Goal: Task Accomplishment & Management: Use online tool/utility

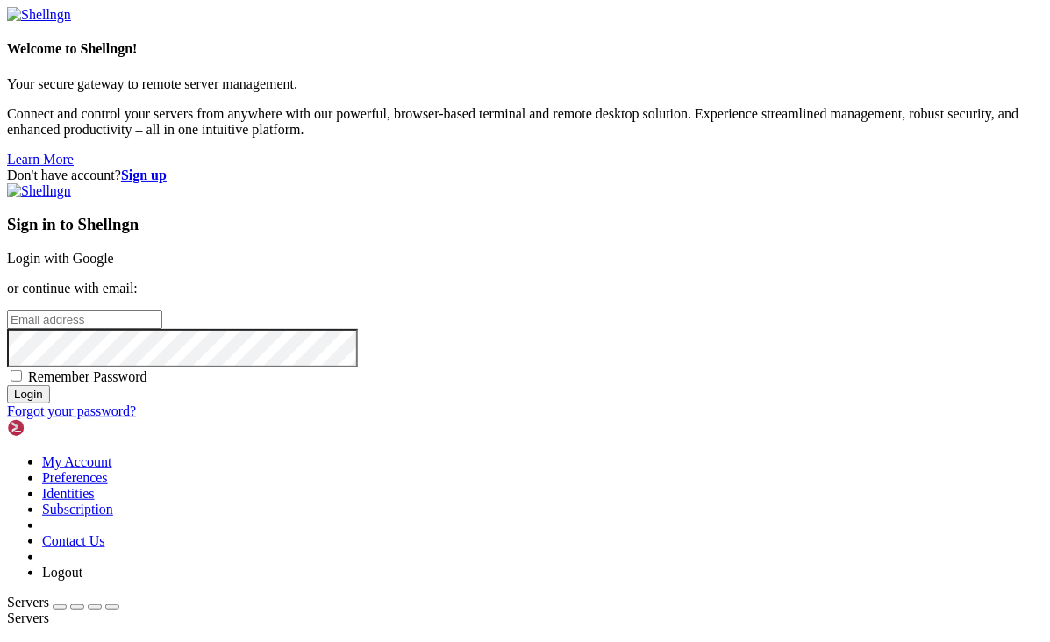
type input "[EMAIL_ADDRESS][DOMAIN_NAME]"
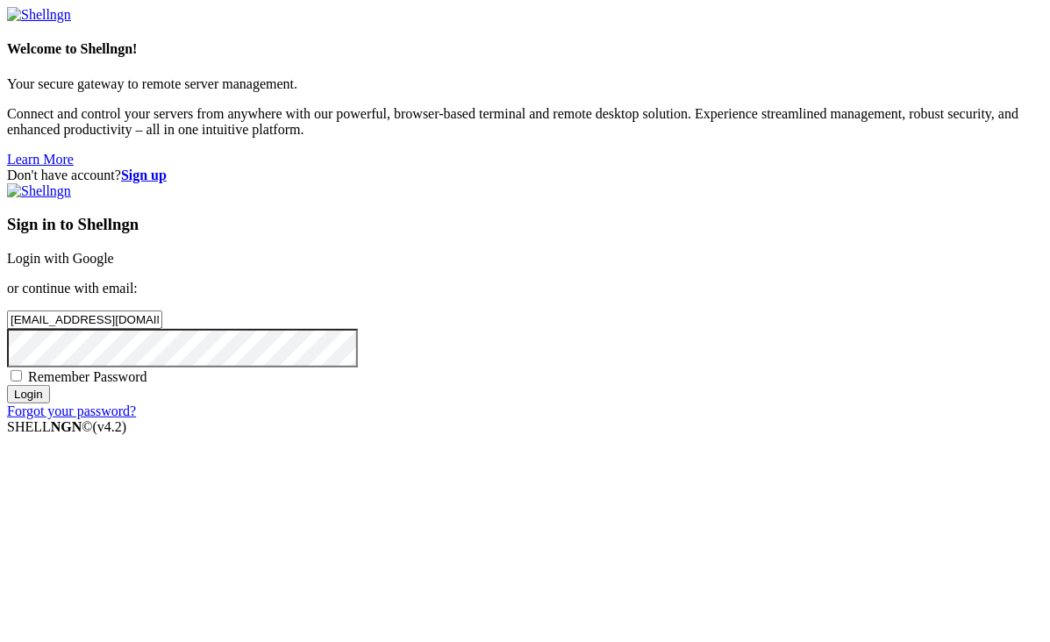
click at [50, 403] on input "Login" at bounding box center [28, 394] width 43 height 18
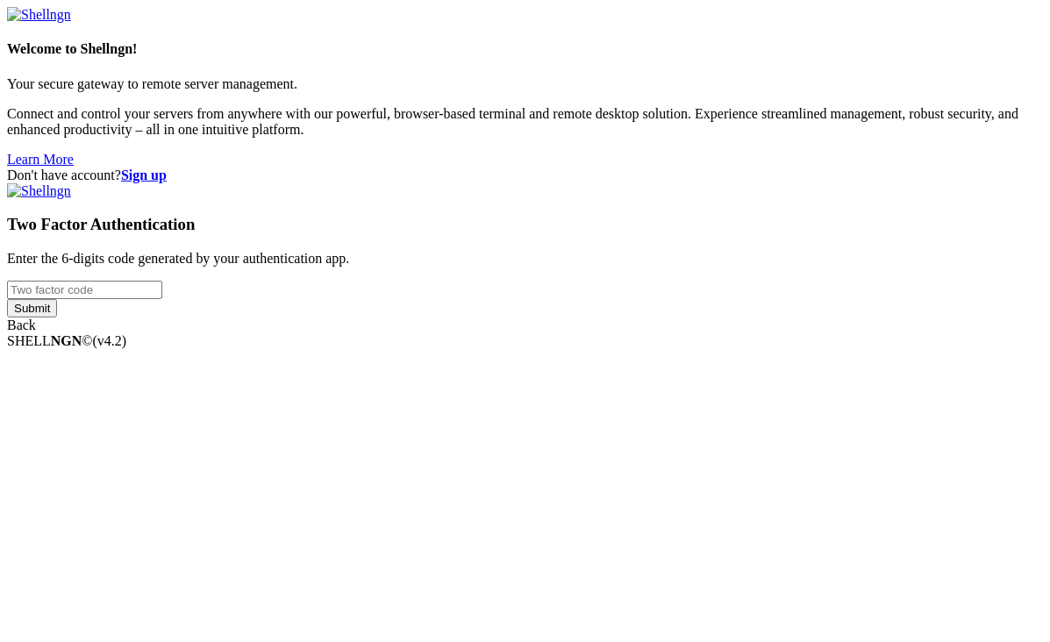
click at [162, 299] on input "number" at bounding box center [84, 290] width 155 height 18
type input "505905"
click at [7, 299] on input "Submit" at bounding box center [32, 308] width 50 height 18
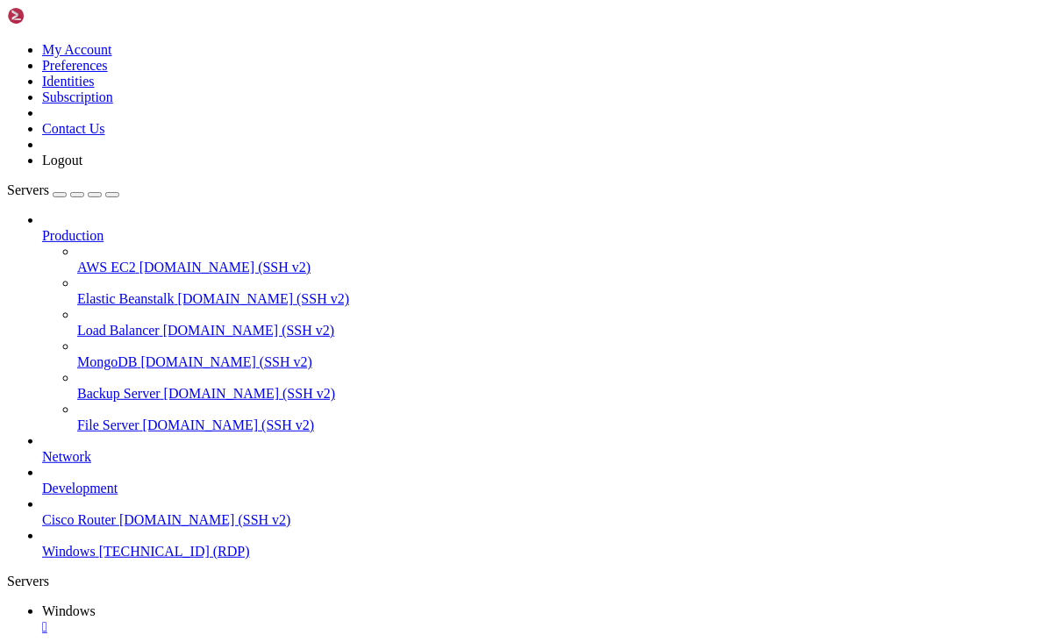
click at [112, 195] on icon "button" at bounding box center [112, 195] width 0 height 0
drag, startPoint x: 1022, startPoint y: 806, endPoint x: 1006, endPoint y: 813, distance: 17.3
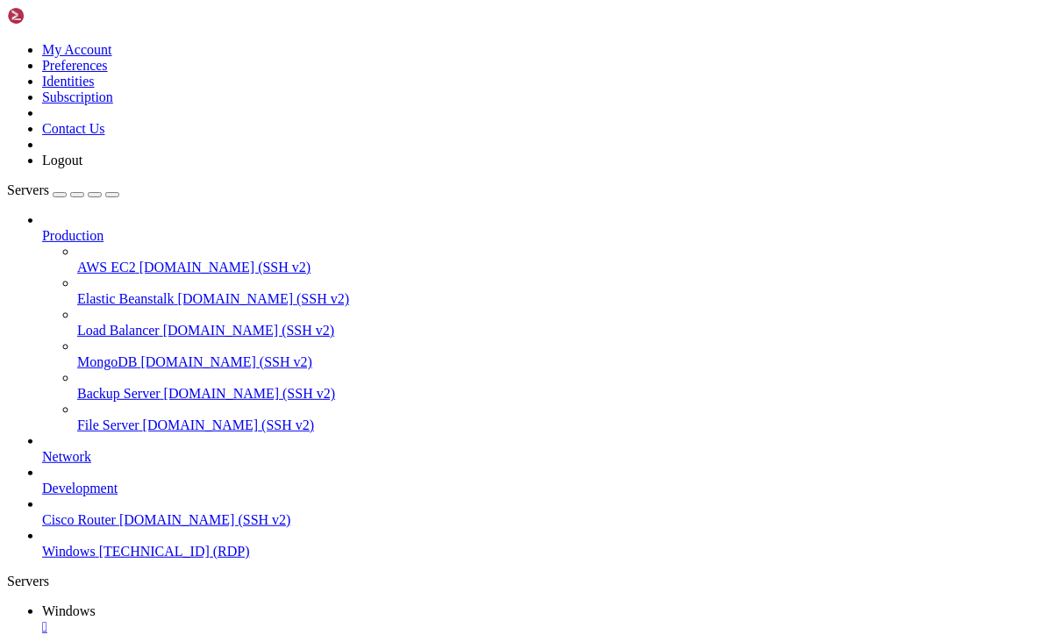
drag, startPoint x: 1016, startPoint y: 807, endPoint x: 273, endPoint y: 899, distance: 749.3
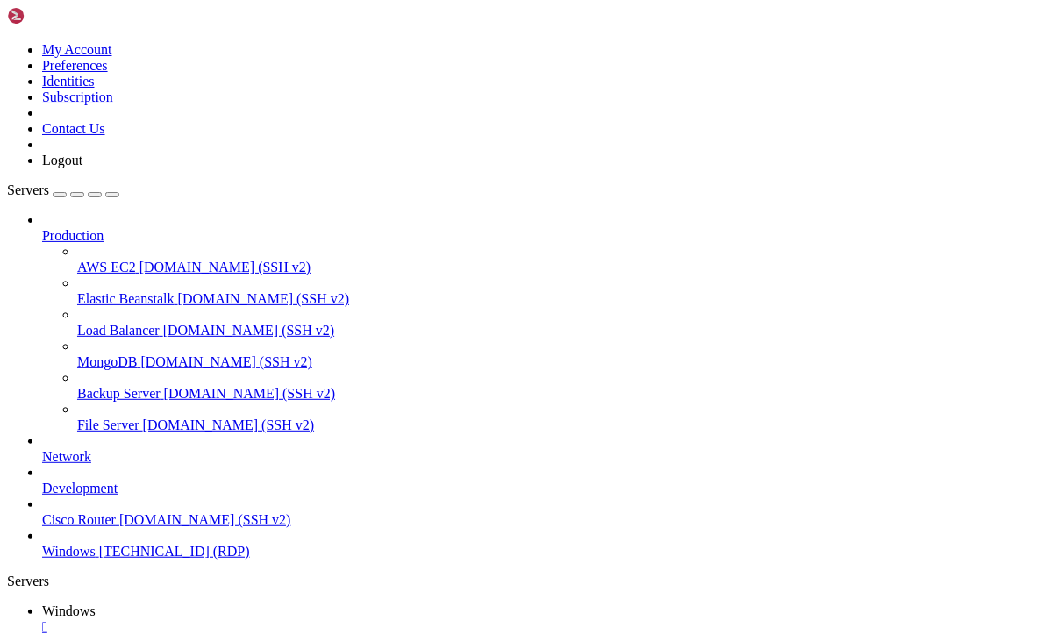
drag, startPoint x: 941, startPoint y: 858, endPoint x: 930, endPoint y: 985, distance: 126.7
drag, startPoint x: 942, startPoint y: 933, endPoint x: 951, endPoint y: 1218, distance: 285.1
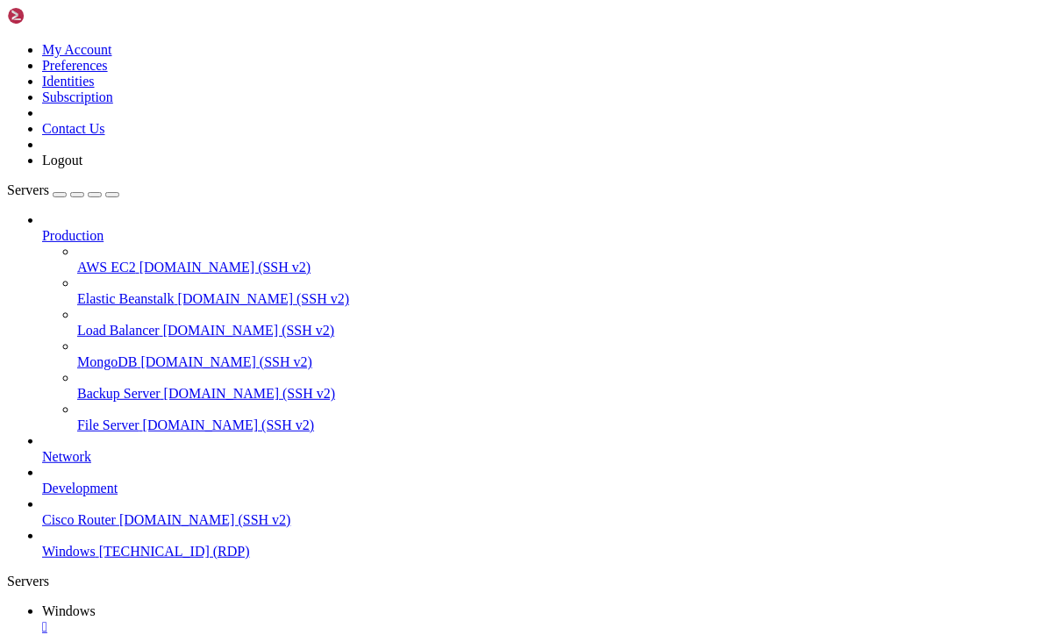
drag, startPoint x: 937, startPoint y: 1151, endPoint x: 948, endPoint y: 866, distance: 285.2
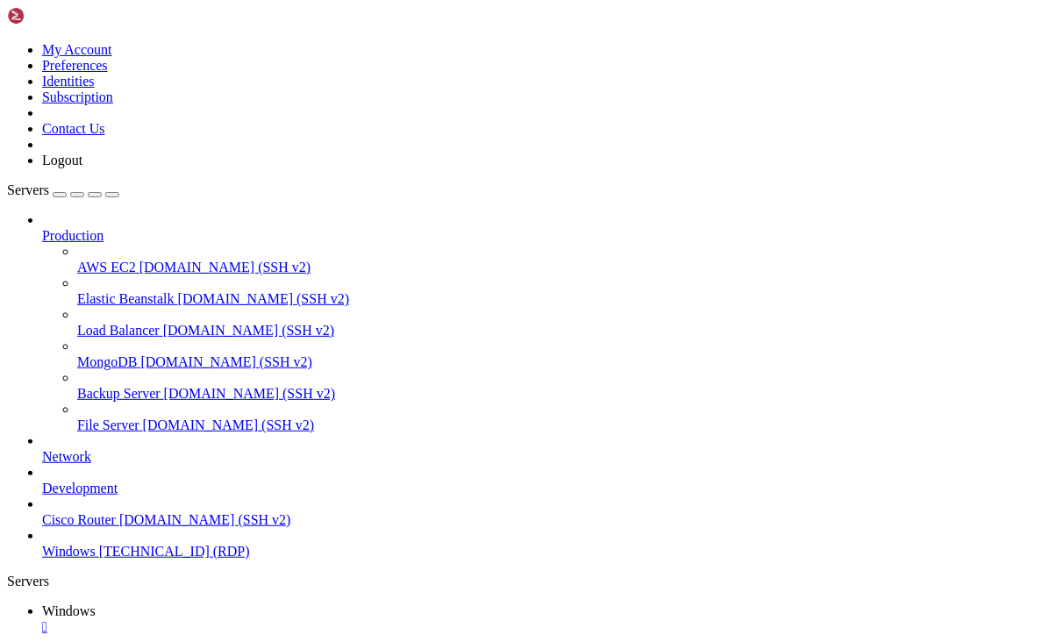
drag, startPoint x: 146, startPoint y: 785, endPoint x: 909, endPoint y: 812, distance: 763.4
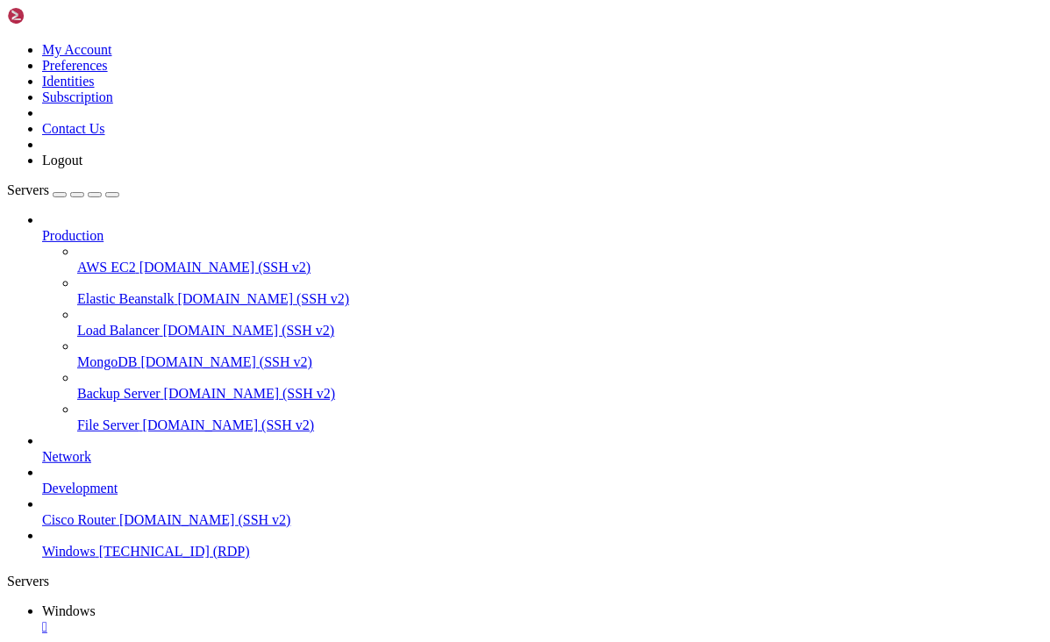
drag, startPoint x: 932, startPoint y: 819, endPoint x: 978, endPoint y: 801, distance: 49.2
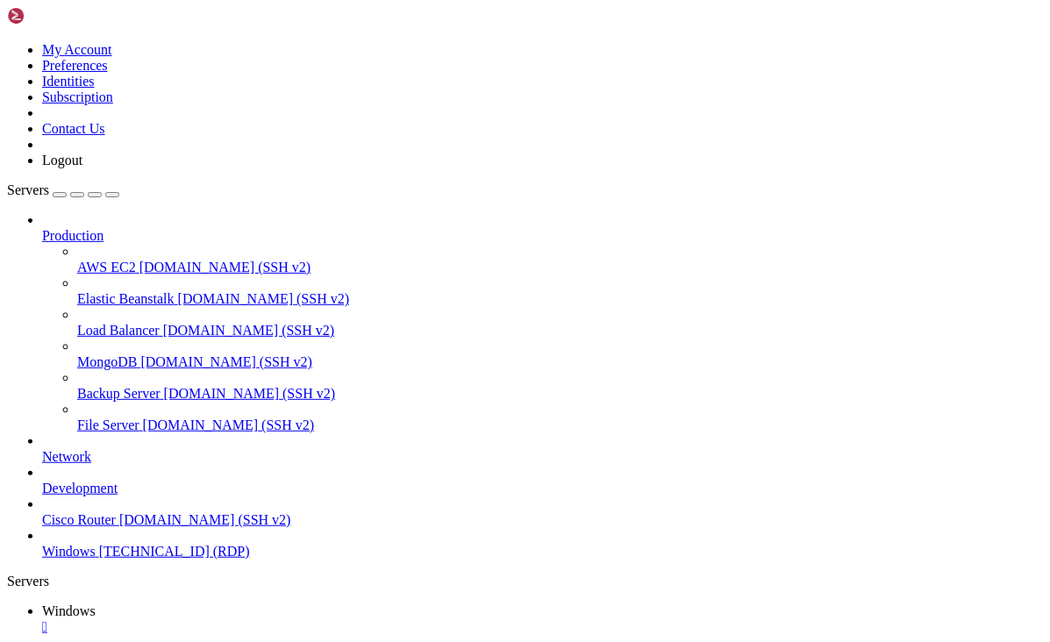
drag, startPoint x: 894, startPoint y: 791, endPoint x: 1015, endPoint y: 825, distance: 125.8
drag, startPoint x: 922, startPoint y: 790, endPoint x: 1088, endPoint y: 840, distance: 173.9
drag, startPoint x: 1016, startPoint y: 853, endPoint x: 1050, endPoint y: 851, distance: 33.4
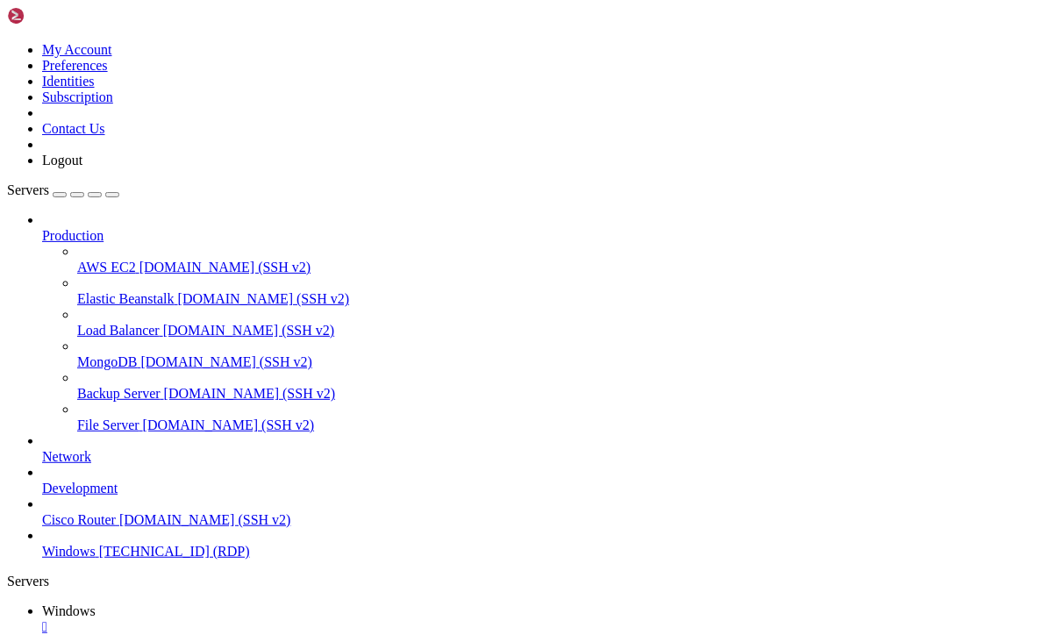
drag, startPoint x: 726, startPoint y: 1078, endPoint x: 677, endPoint y: 1073, distance: 49.3
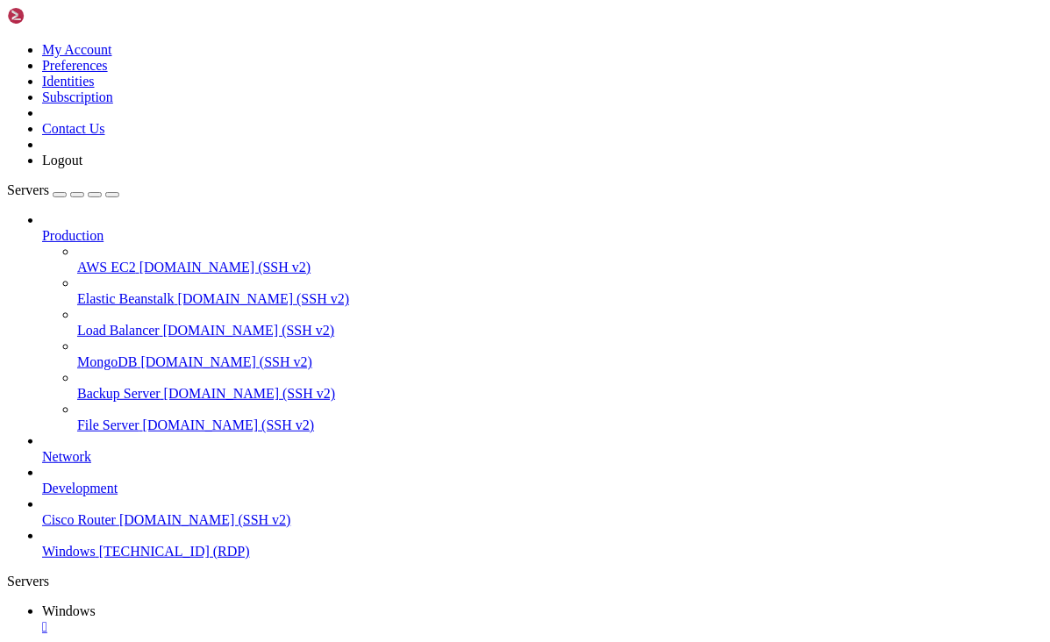
drag, startPoint x: 407, startPoint y: 1017, endPoint x: 317, endPoint y: 1014, distance: 90.4
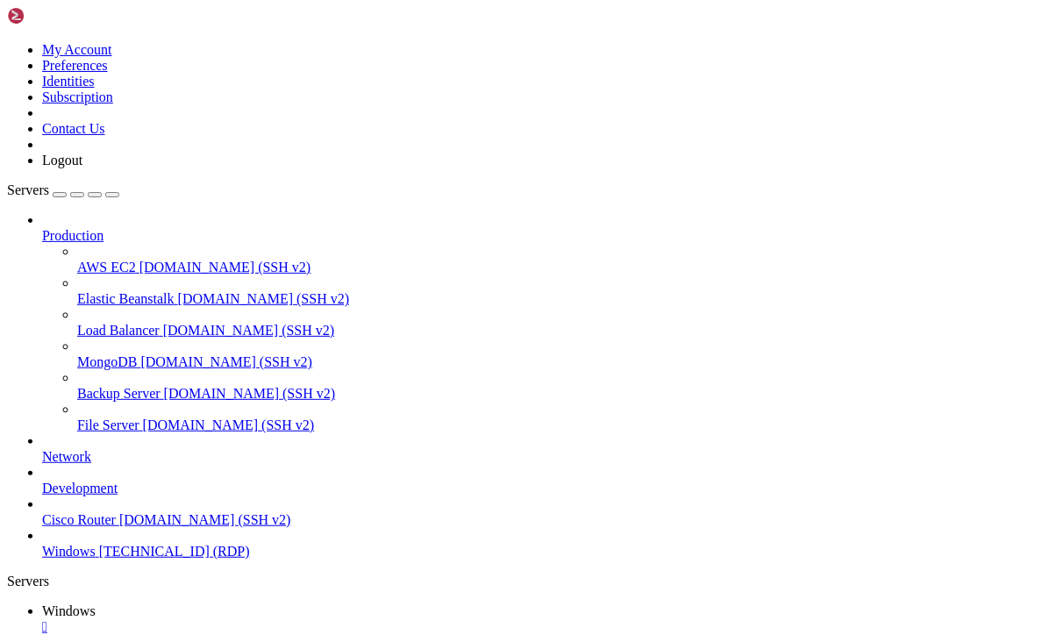
drag, startPoint x: 426, startPoint y: 1001, endPoint x: 300, endPoint y: 1001, distance: 126.3
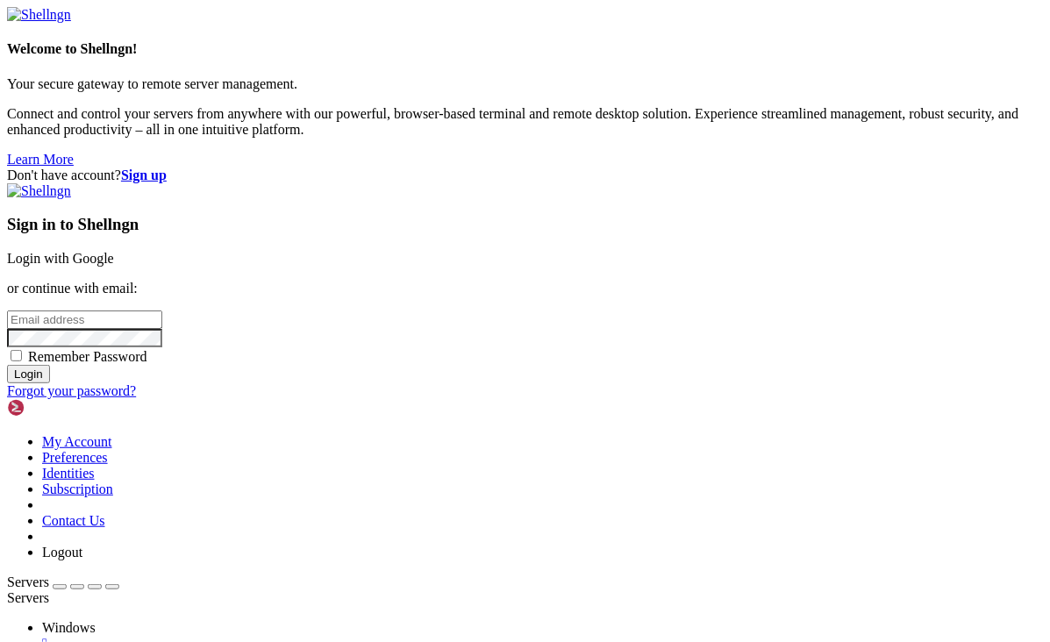
type input "[EMAIL_ADDRESS][DOMAIN_NAME]"
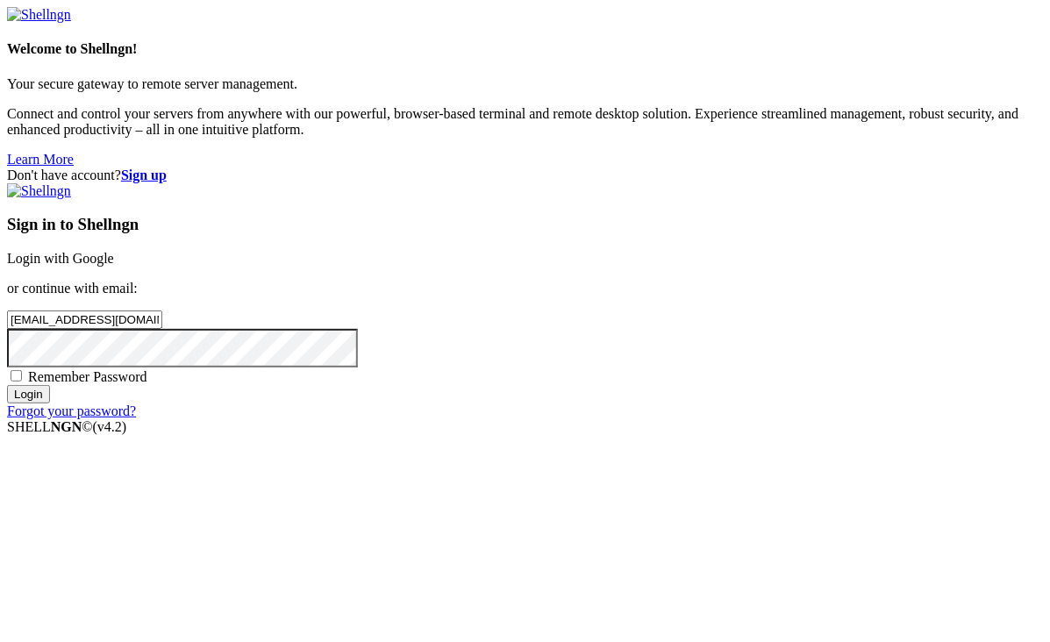
click at [50, 403] on input "Login" at bounding box center [28, 394] width 43 height 18
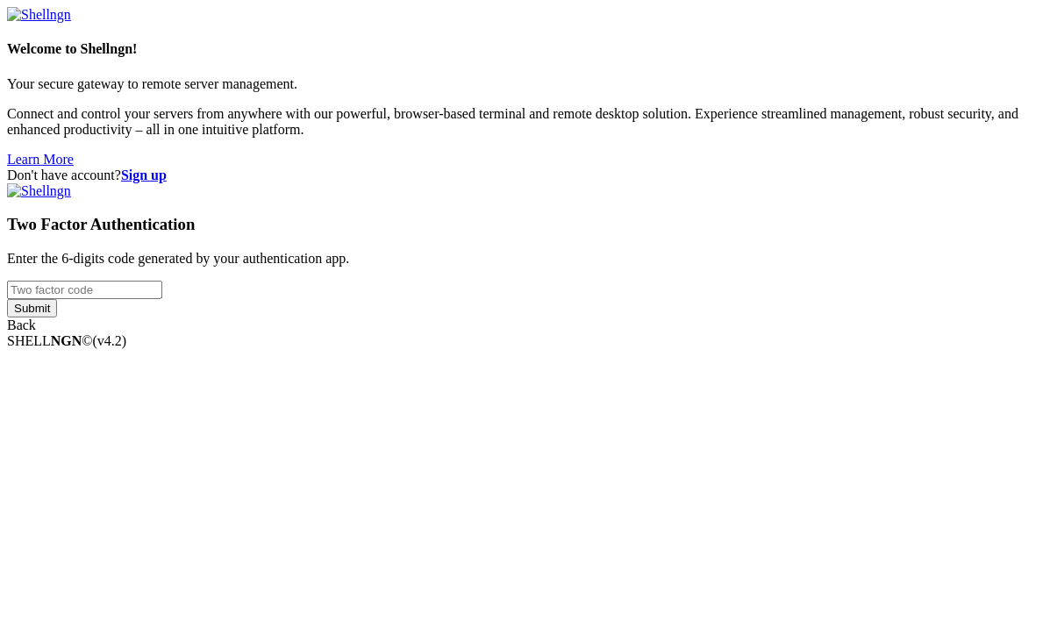
click at [162, 299] on input "number" at bounding box center [84, 290] width 155 height 18
type input "312385"
click at [7, 299] on input "Submit" at bounding box center [32, 308] width 50 height 18
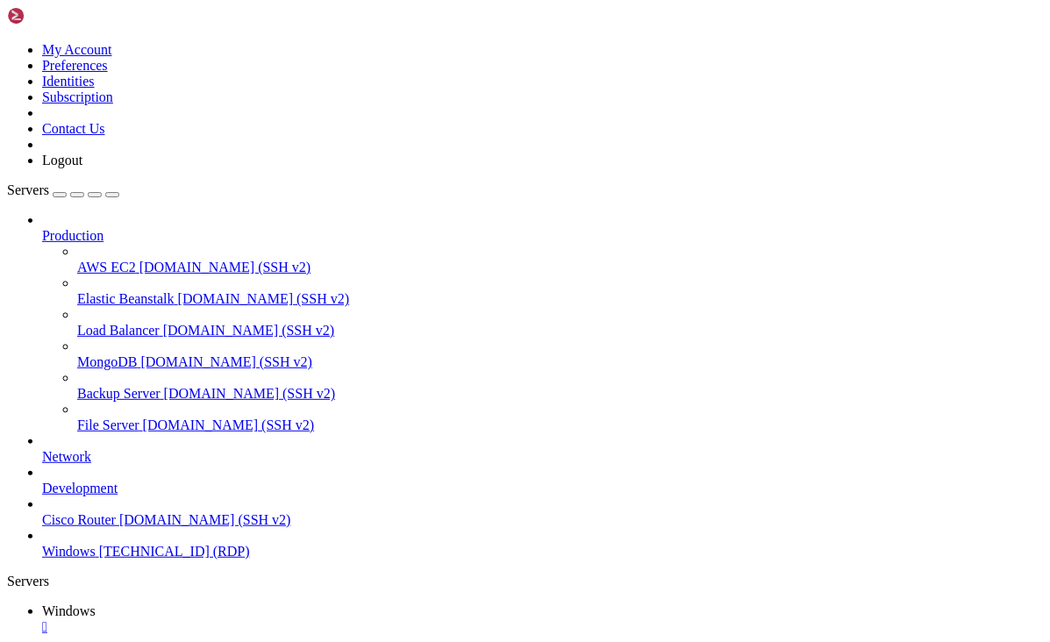
click at [112, 195] on icon "button" at bounding box center [112, 195] width 0 height 0
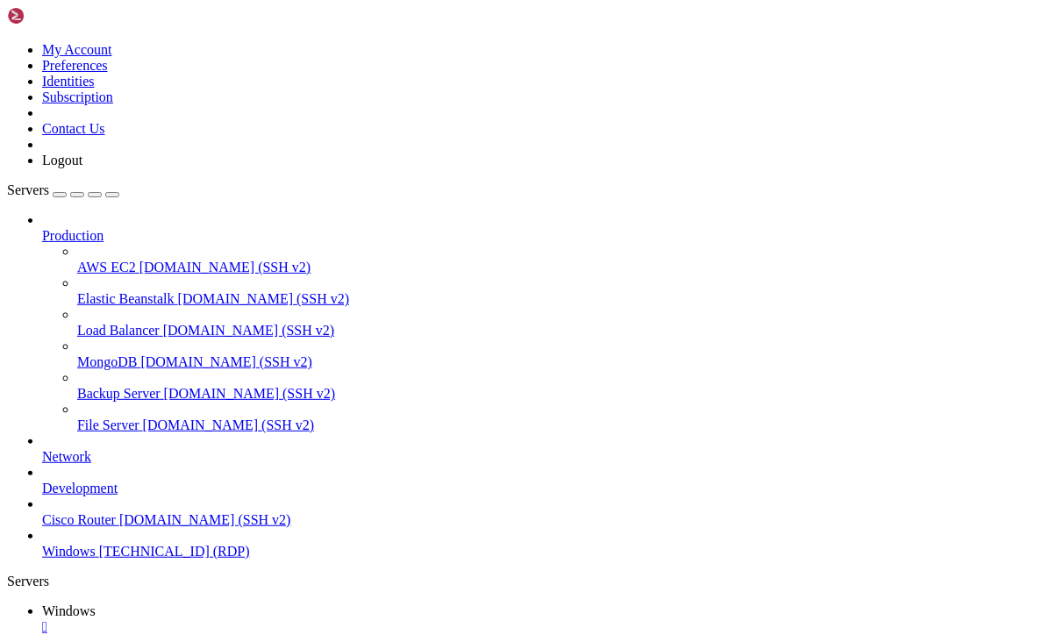
drag, startPoint x: 260, startPoint y: 858, endPoint x: 248, endPoint y: 1257, distance: 399.2
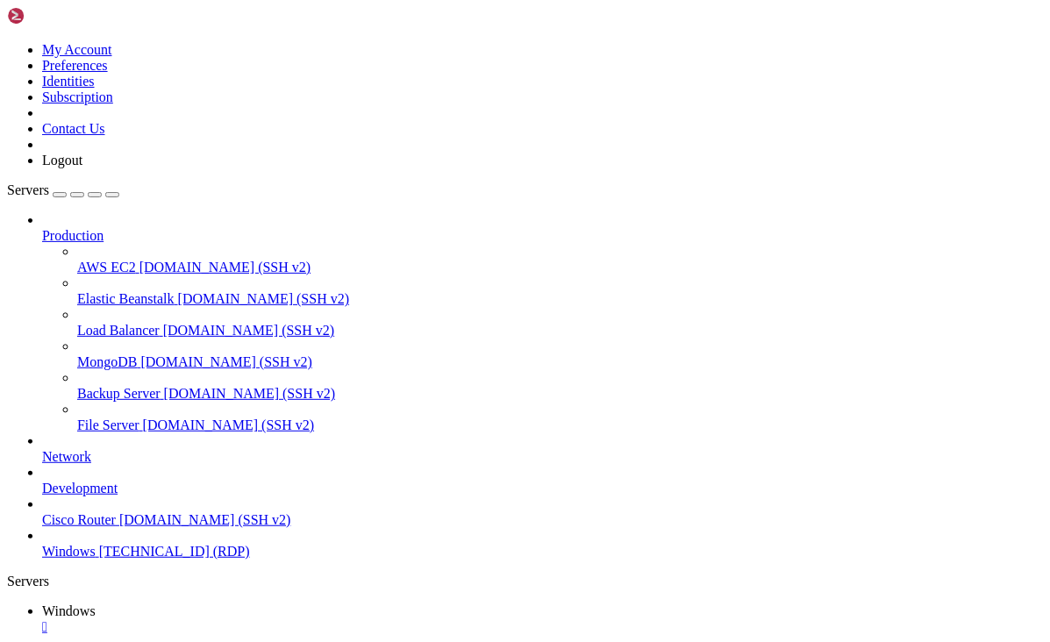
drag, startPoint x: 880, startPoint y: 921, endPoint x: 873, endPoint y: 829, distance: 92.3
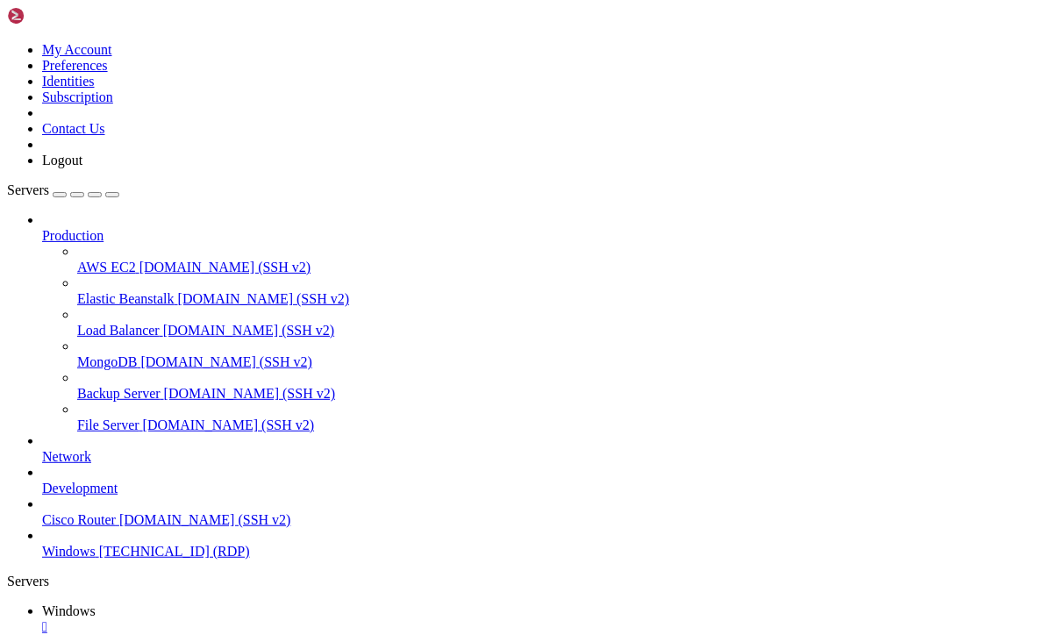
drag, startPoint x: 607, startPoint y: 1122, endPoint x: 283, endPoint y: 1108, distance: 323.9
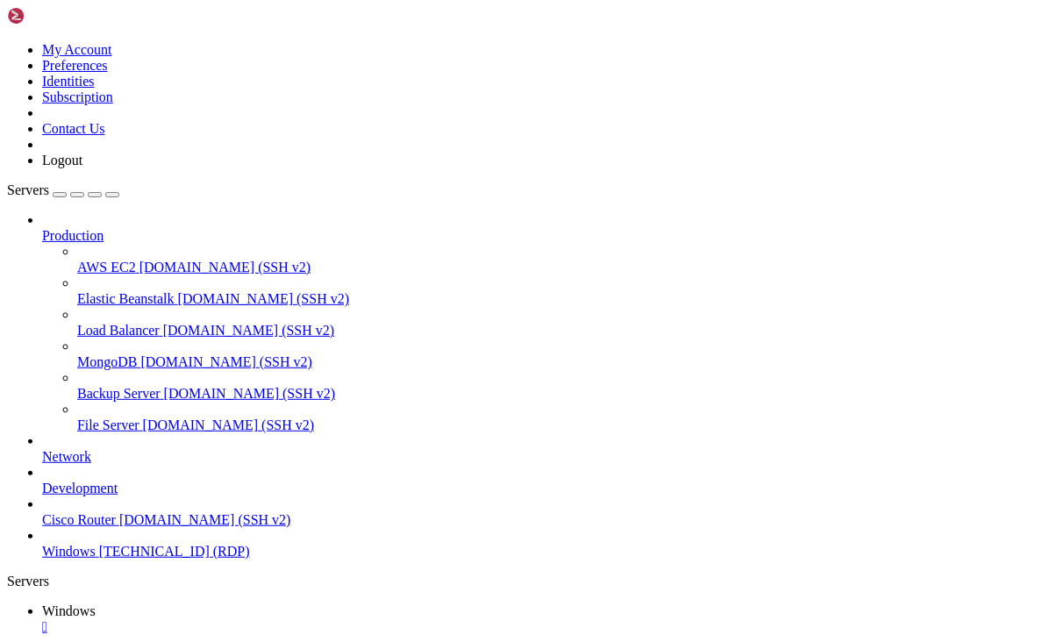
drag, startPoint x: 864, startPoint y: 1198, endPoint x: 867, endPoint y: 868, distance: 329.7
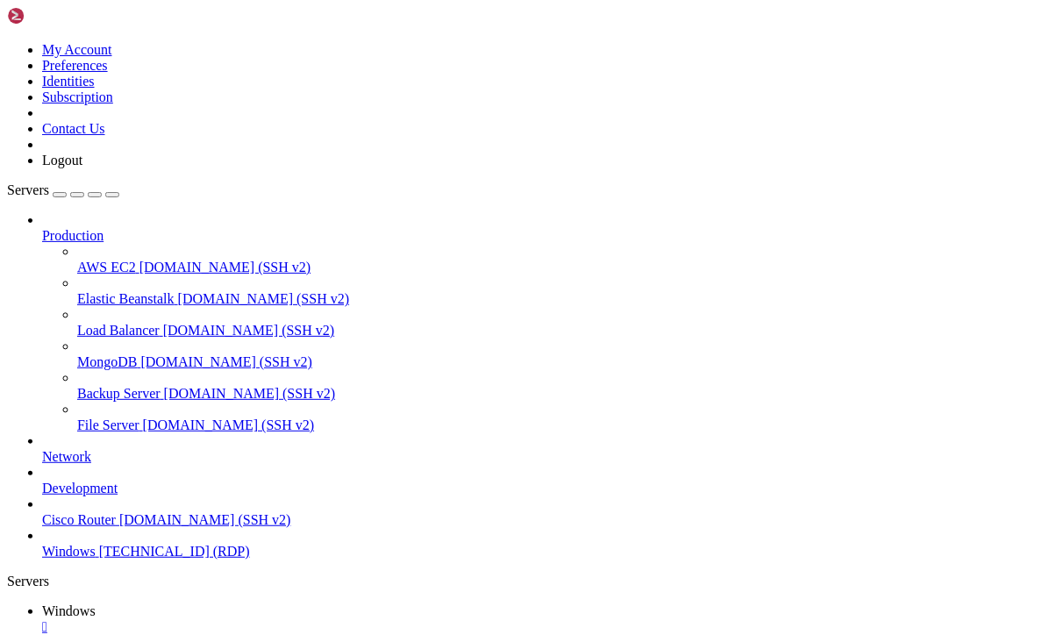
drag, startPoint x: 651, startPoint y: 1125, endPoint x: 317, endPoint y: 1111, distance: 334.4
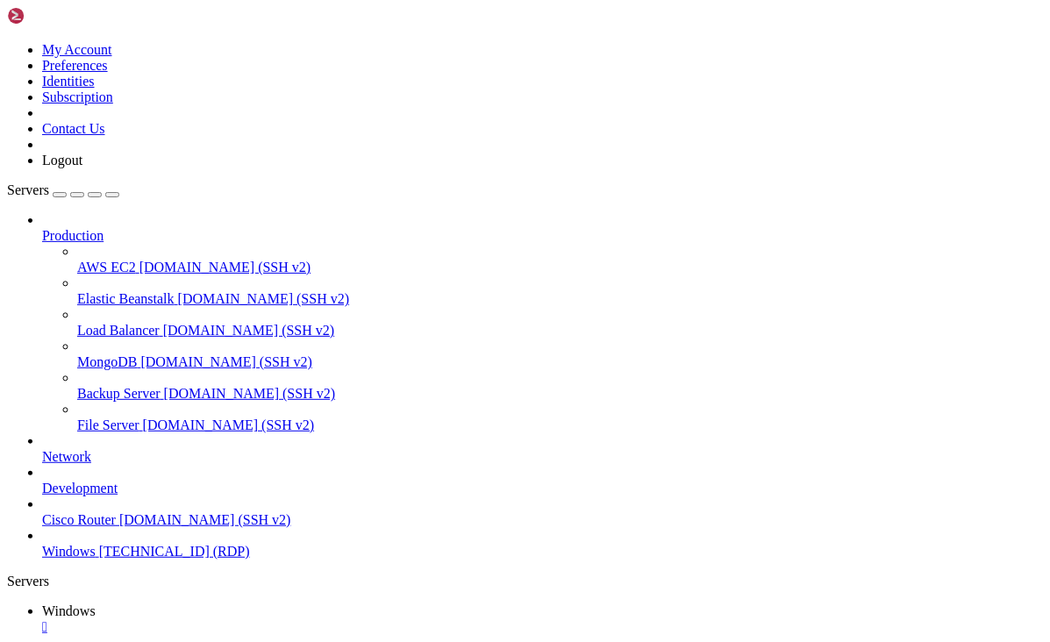
drag, startPoint x: 544, startPoint y: 1118, endPoint x: 665, endPoint y: 1123, distance: 121.1
drag, startPoint x: 600, startPoint y: 1190, endPoint x: 311, endPoint y: 1176, distance: 288.8
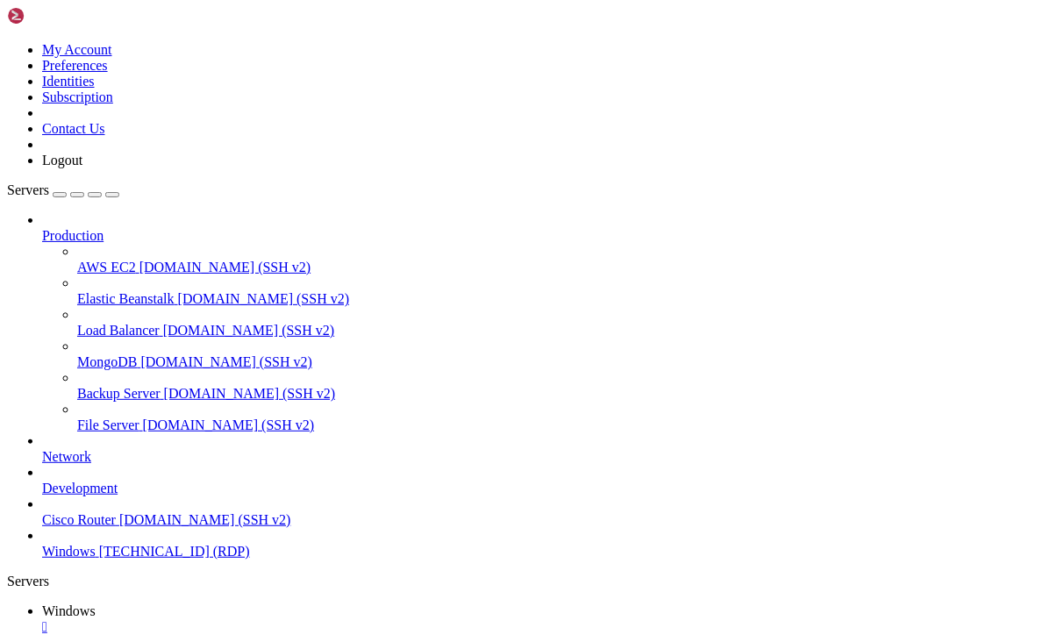
drag, startPoint x: 677, startPoint y: 1096, endPoint x: 550, endPoint y: 1094, distance: 127.2
drag, startPoint x: 410, startPoint y: 1212, endPoint x: 189, endPoint y: 1140, distance: 233.2
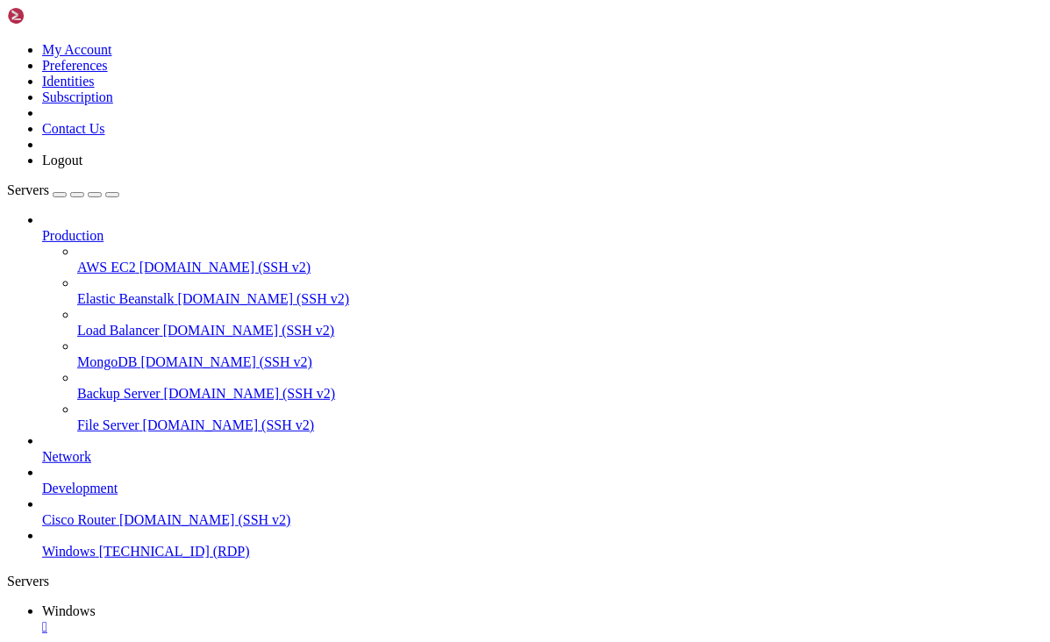
drag, startPoint x: 356, startPoint y: 1187, endPoint x: 379, endPoint y: 1183, distance: 23.2
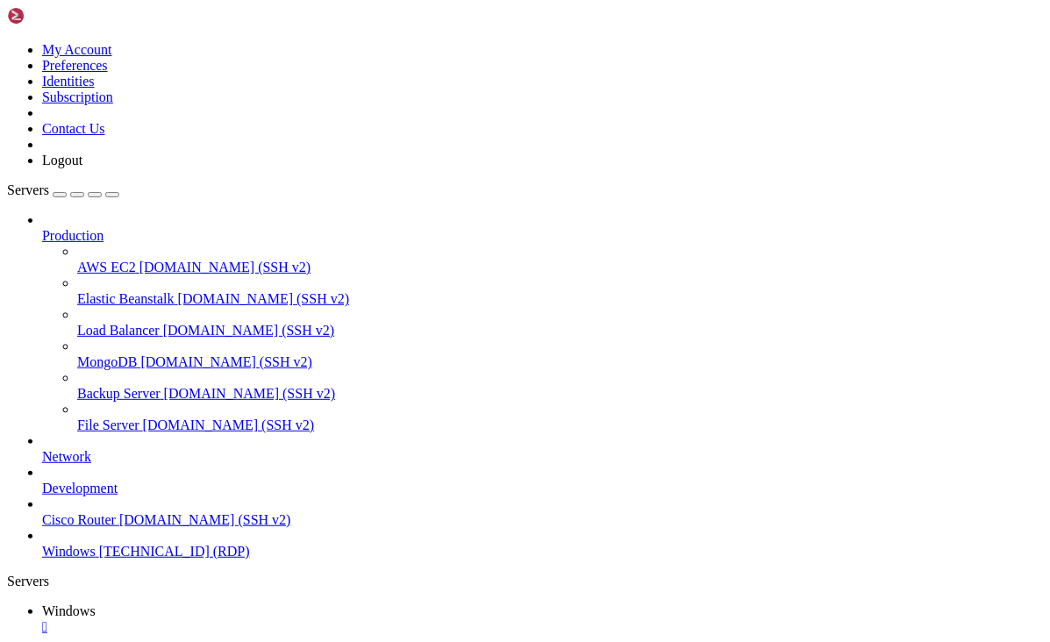
drag, startPoint x: 260, startPoint y: 858, endPoint x: 265, endPoint y: 1201, distance: 342.9
drag, startPoint x: 380, startPoint y: 1030, endPoint x: 436, endPoint y: 1076, distance: 72.3
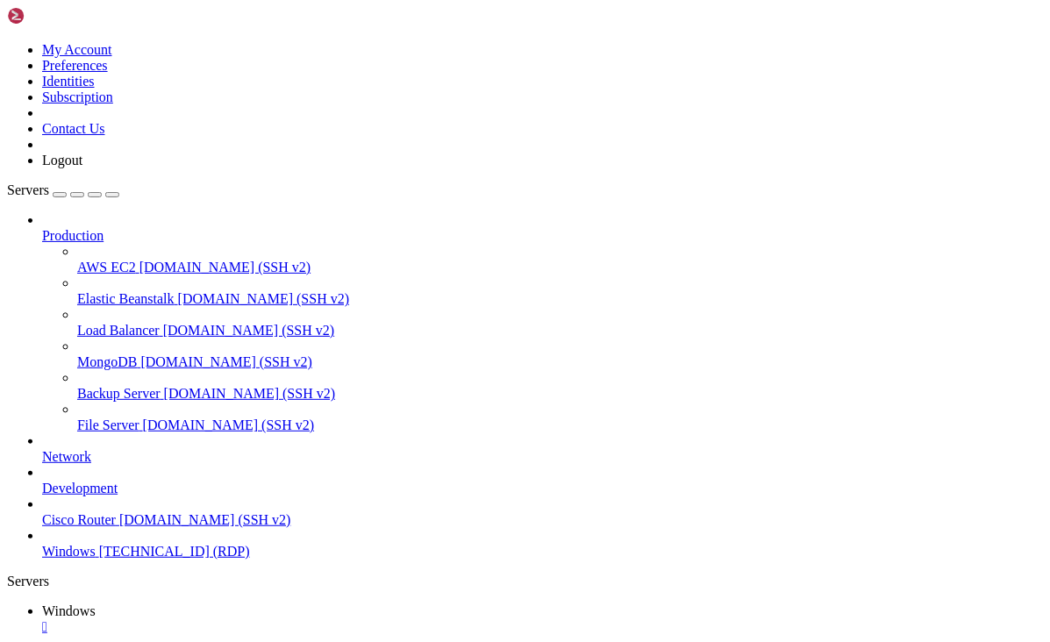
drag, startPoint x: 681, startPoint y: 1229, endPoint x: 182, endPoint y: 1135, distance: 508.7
drag, startPoint x: 891, startPoint y: 943, endPoint x: 923, endPoint y: 871, distance: 78.5
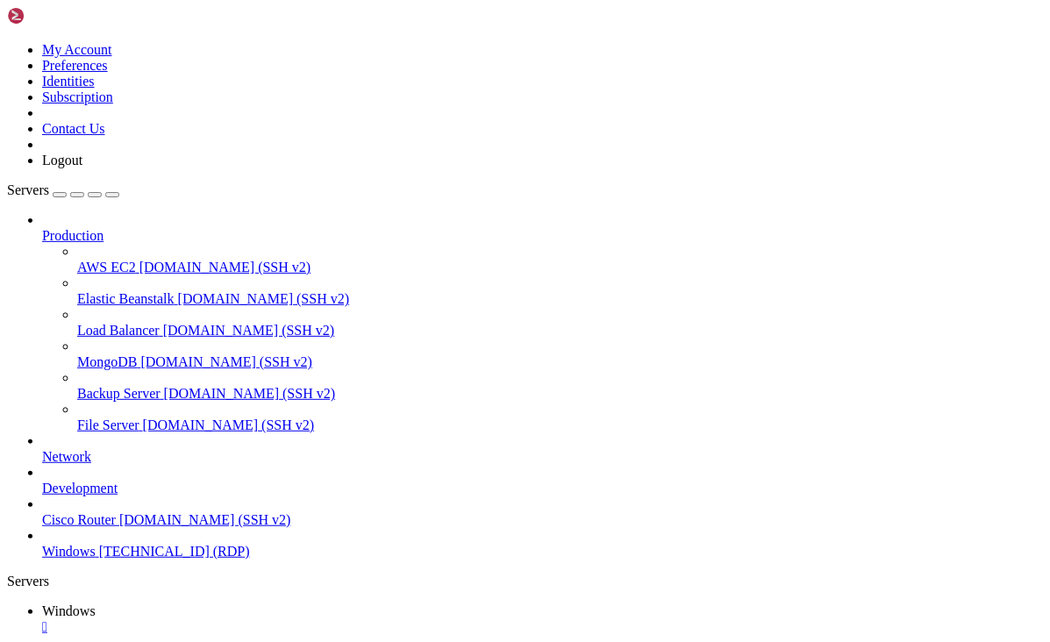
drag, startPoint x: 652, startPoint y: 1083, endPoint x: 337, endPoint y: 1080, distance: 314.8
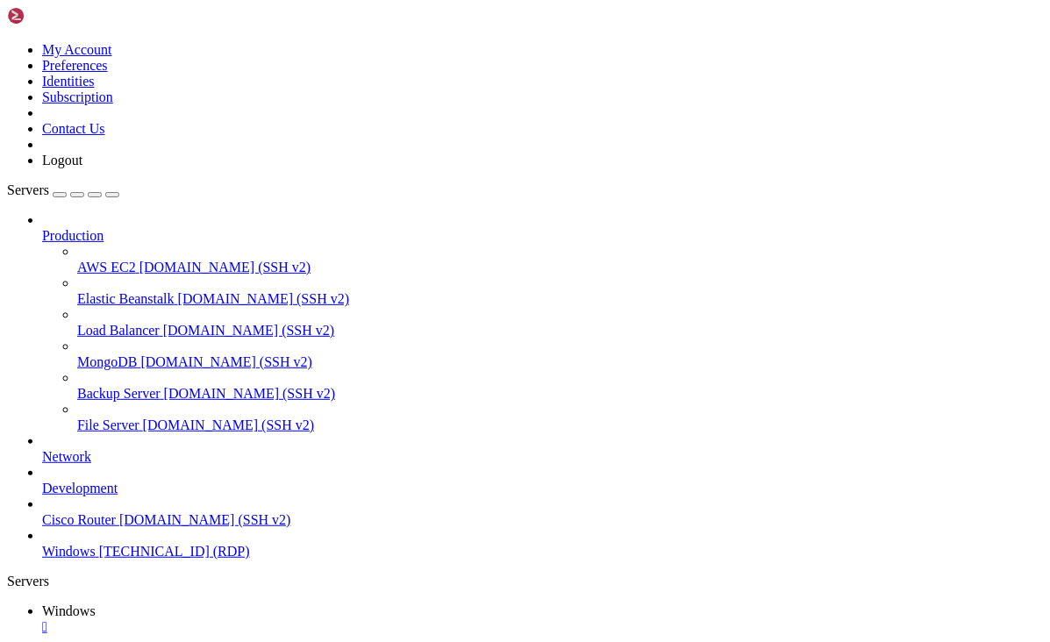
drag, startPoint x: 260, startPoint y: 1179, endPoint x: 262, endPoint y: 1250, distance: 71.1
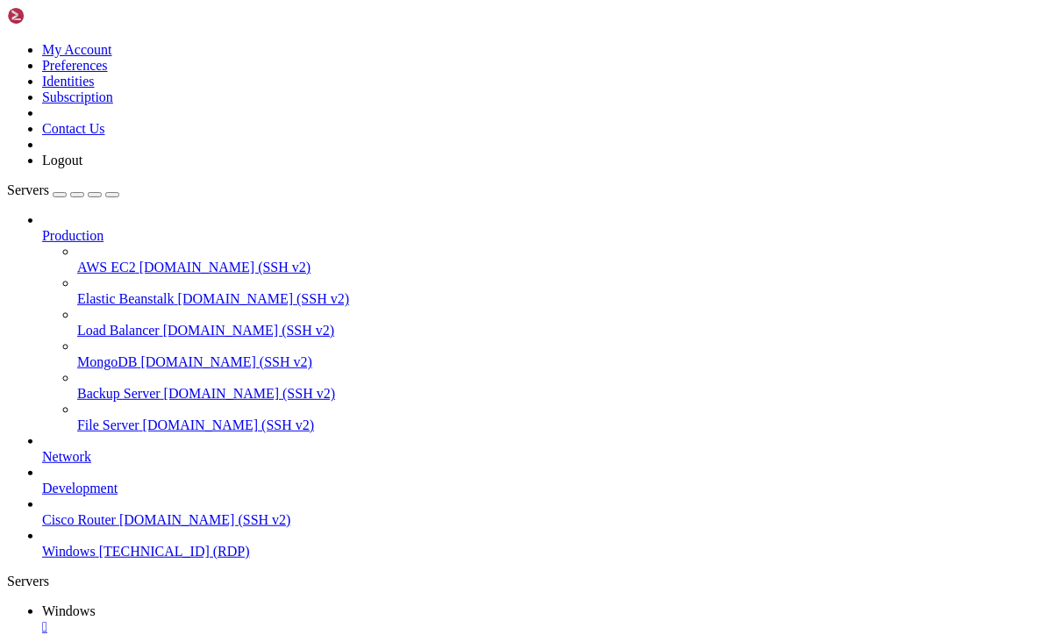
drag, startPoint x: 820, startPoint y: 787, endPoint x: 563, endPoint y: 1006, distance: 337.8
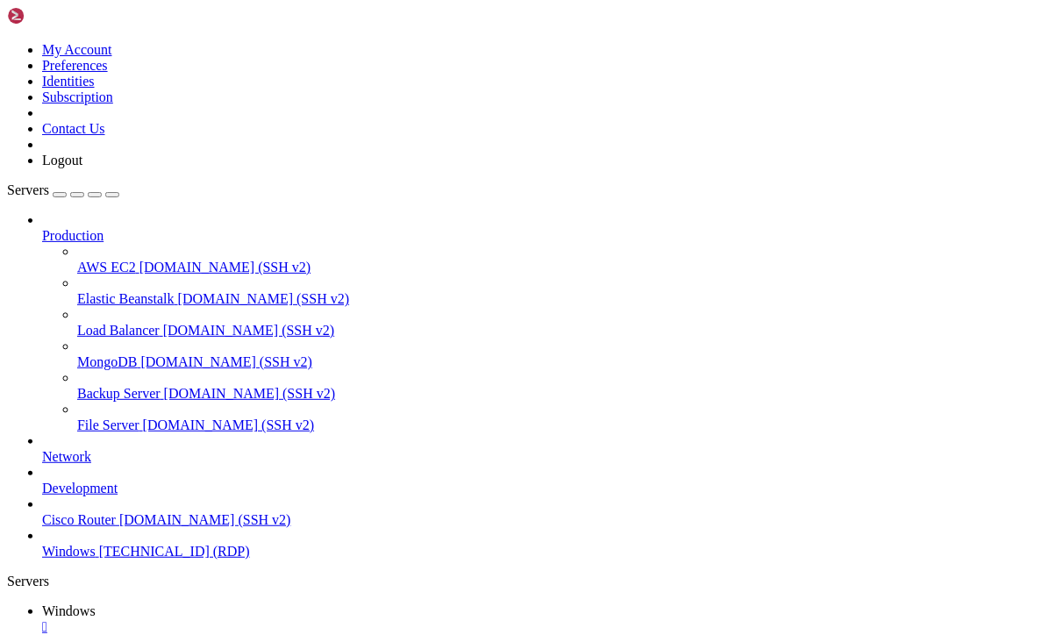
drag, startPoint x: 870, startPoint y: 1263, endPoint x: 869, endPoint y: 851, distance: 412.1
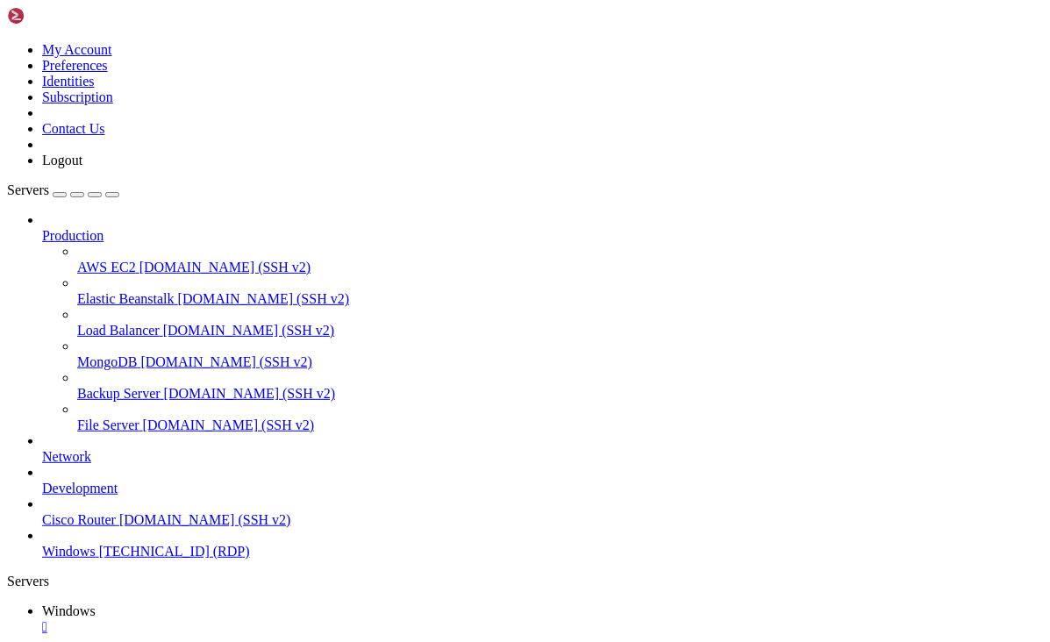
drag, startPoint x: 374, startPoint y: 1161, endPoint x: 359, endPoint y: 1133, distance: 31.8
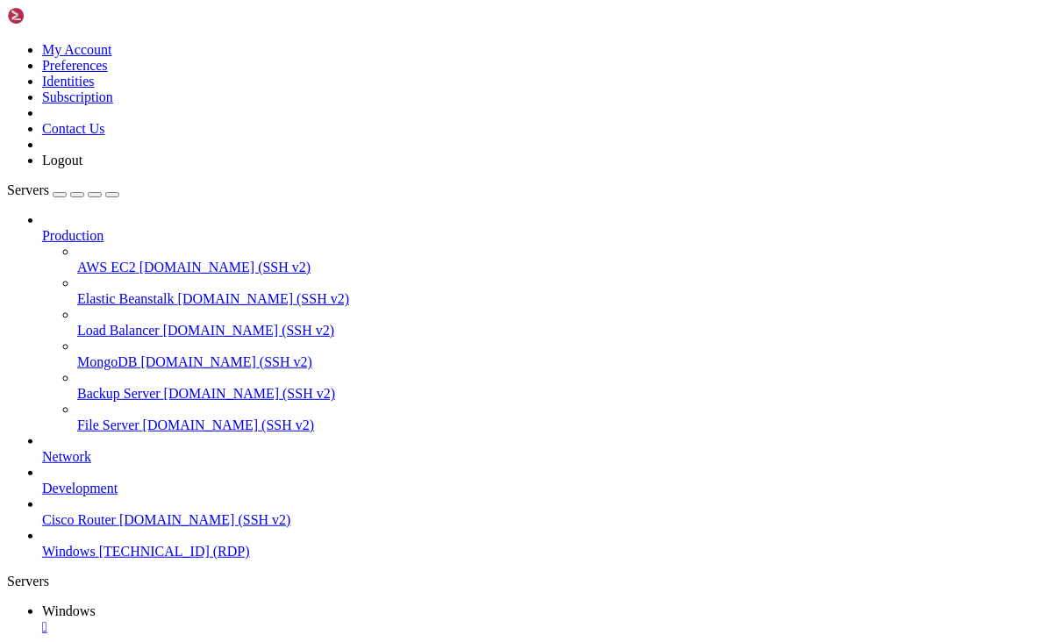
drag, startPoint x: 453, startPoint y: 1235, endPoint x: 372, endPoint y: 1141, distance: 124.3
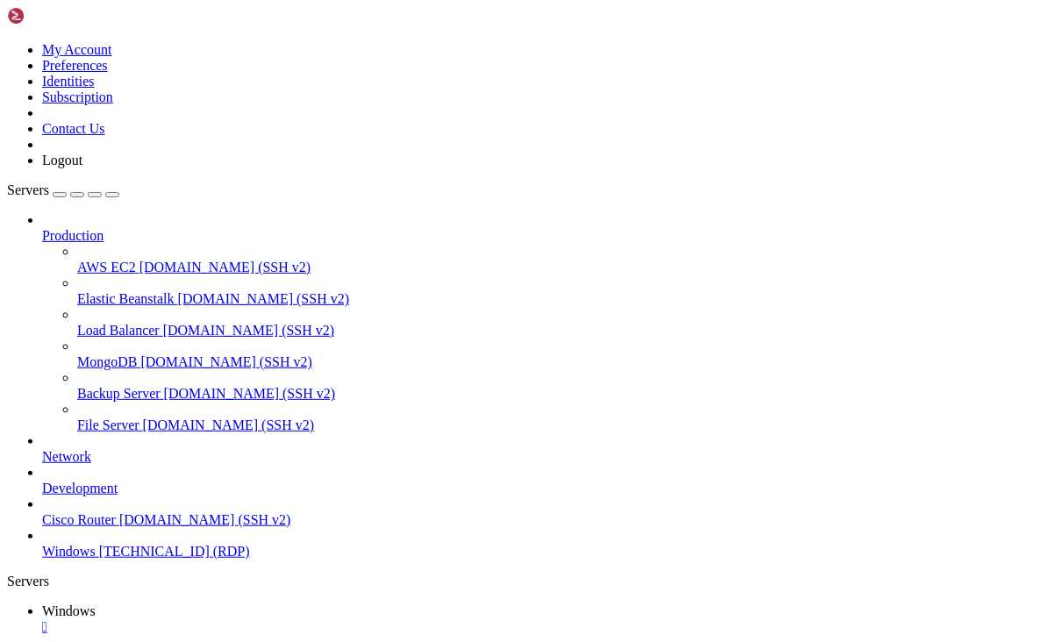
drag, startPoint x: 556, startPoint y: 1080, endPoint x: 567, endPoint y: 1080, distance: 11.4
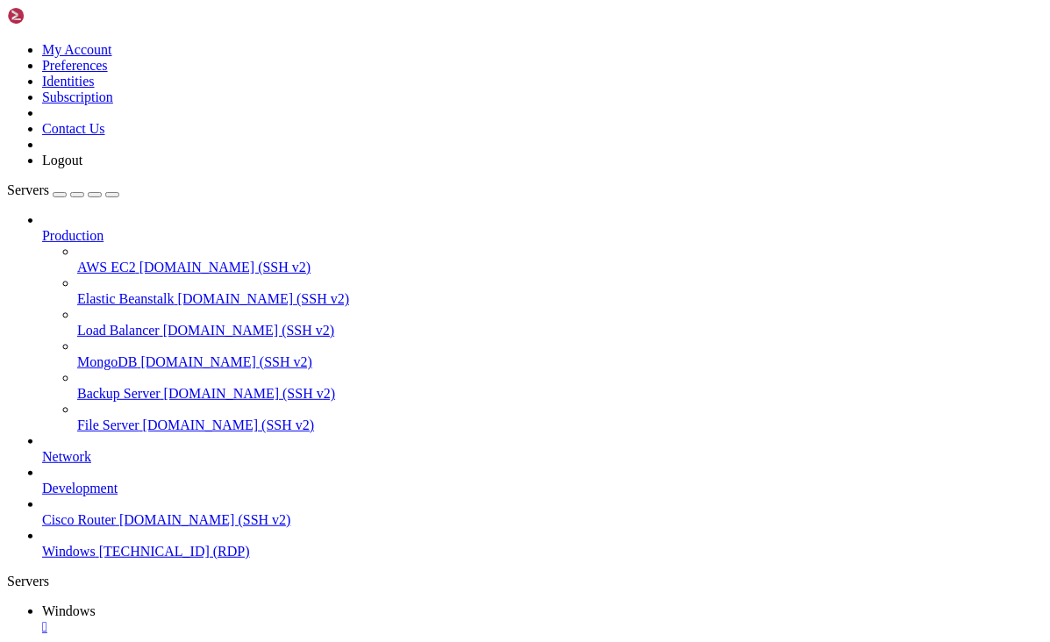
drag, startPoint x: 773, startPoint y: 879, endPoint x: 572, endPoint y: 848, distance: 204.0
drag, startPoint x: 561, startPoint y: 846, endPoint x: 708, endPoint y: 860, distance: 147.1
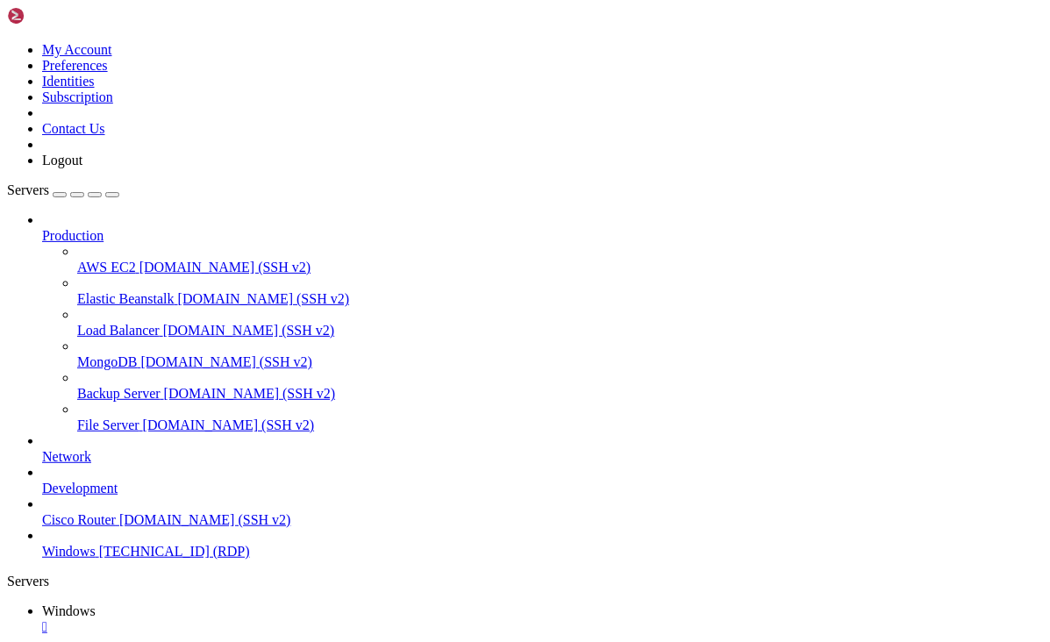
drag, startPoint x: 260, startPoint y: 966, endPoint x: 293, endPoint y: 991, distance: 40.7
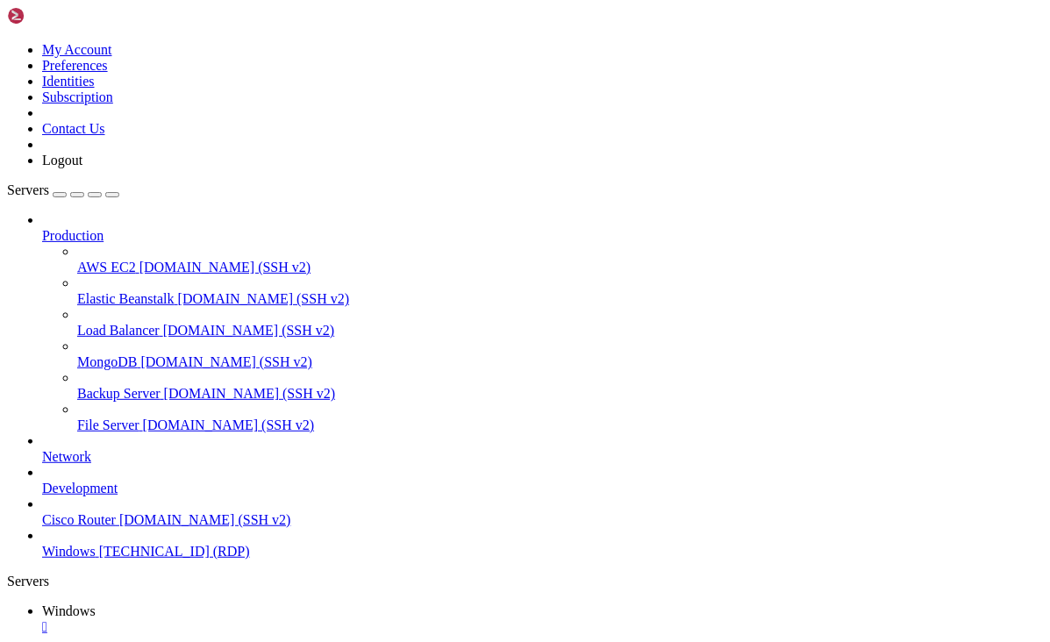
drag, startPoint x: 294, startPoint y: 1315, endPoint x: 246, endPoint y: 1320, distance: 48.4
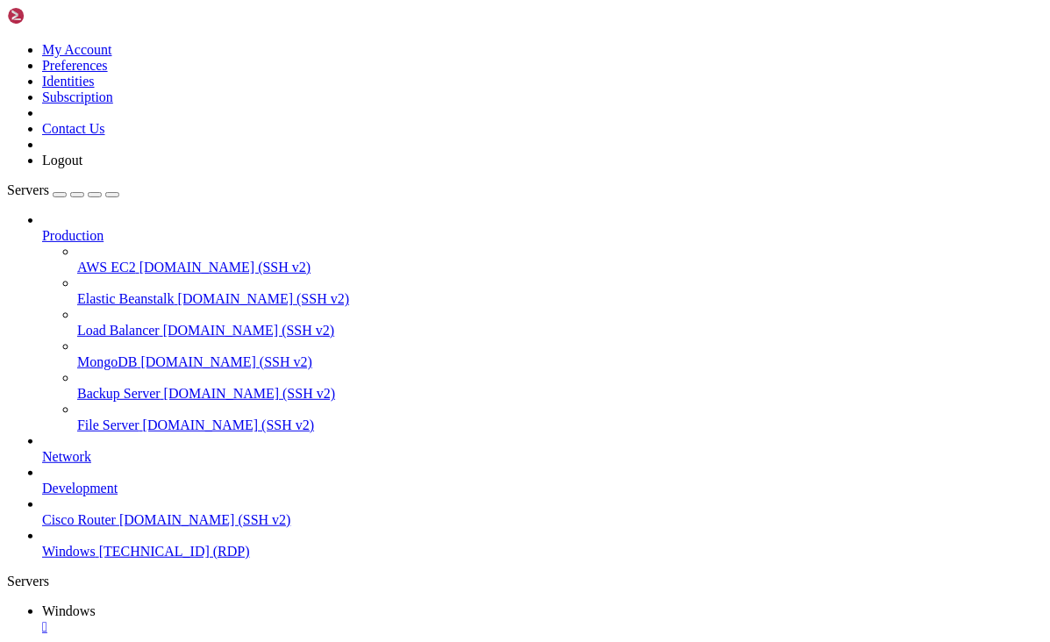
drag, startPoint x: 260, startPoint y: 791, endPoint x: 941, endPoint y: 805, distance: 680.6
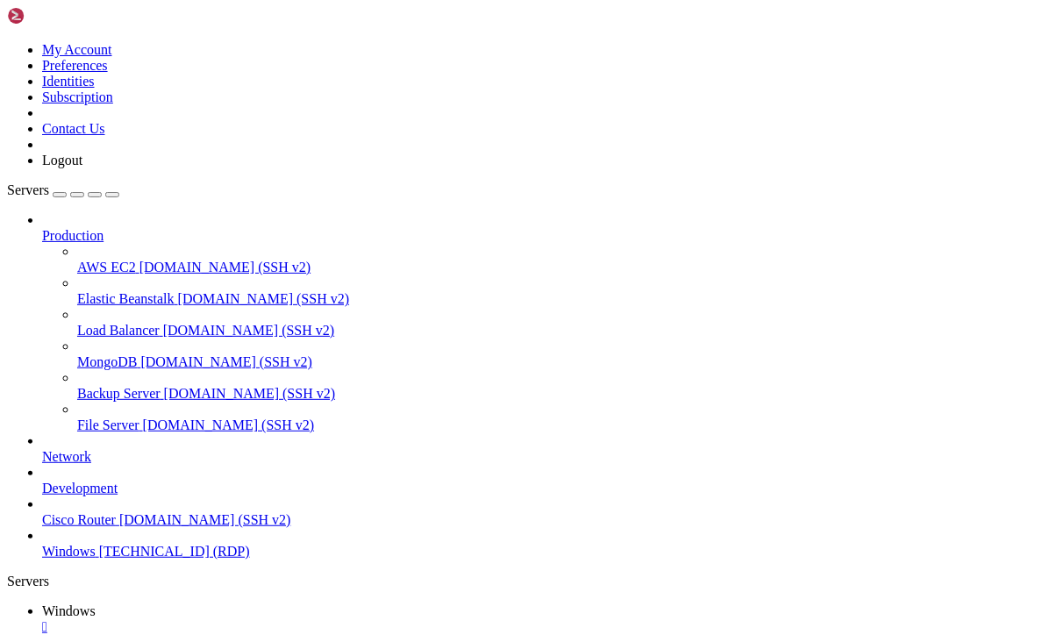
drag, startPoint x: 895, startPoint y: 804, endPoint x: 573, endPoint y: 786, distance: 323.2
drag, startPoint x: 566, startPoint y: 795, endPoint x: 858, endPoint y: 804, distance: 291.3
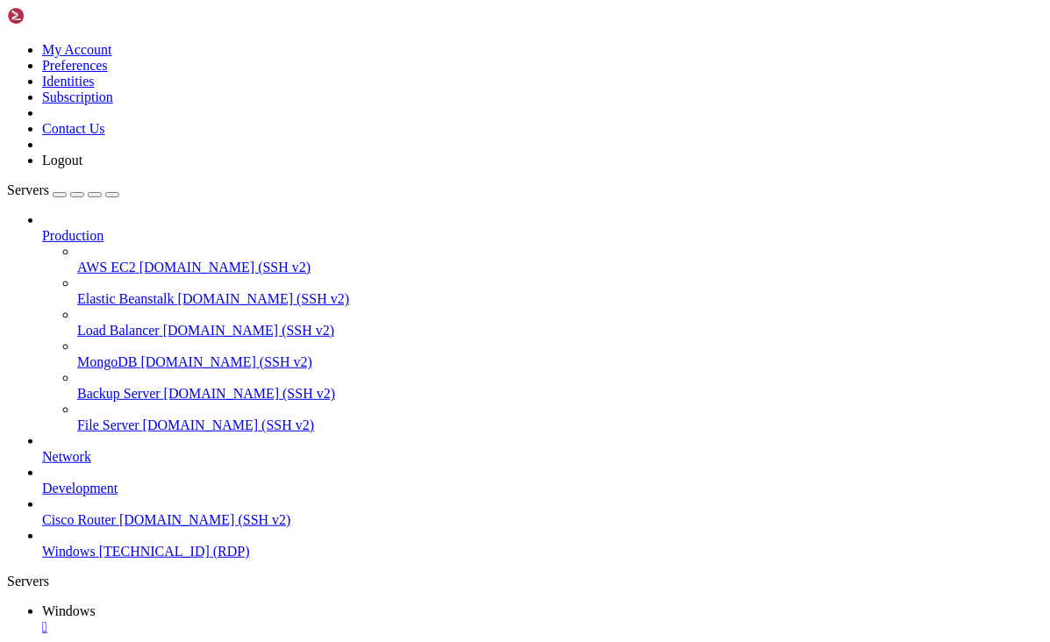
drag, startPoint x: 455, startPoint y: 1194, endPoint x: 138, endPoint y: 1082, distance: 336.7
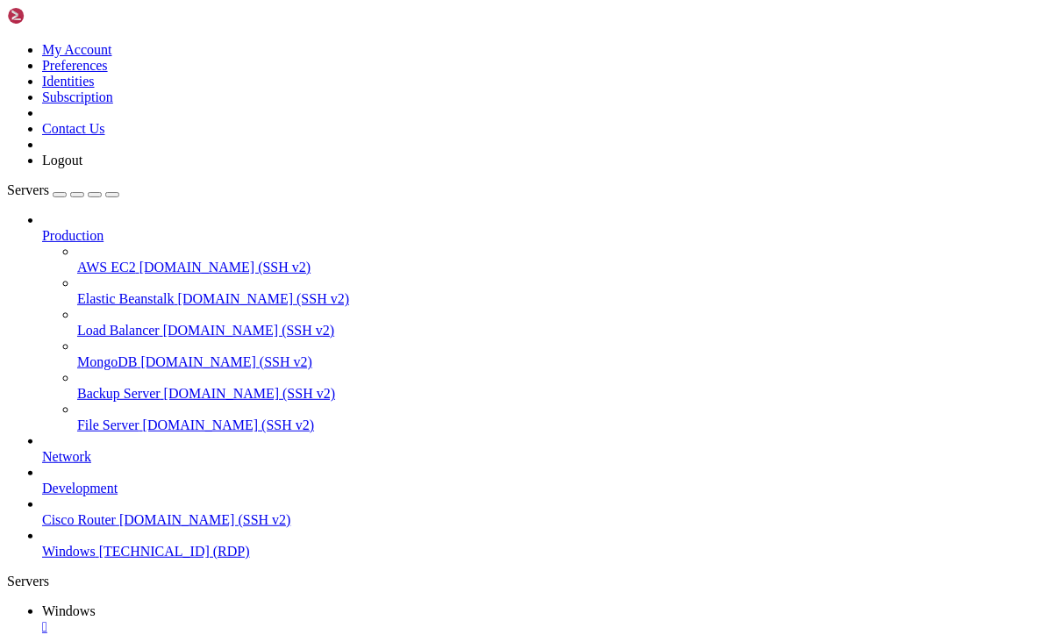
drag, startPoint x: 868, startPoint y: 810, endPoint x: 956, endPoint y: 800, distance: 88.3
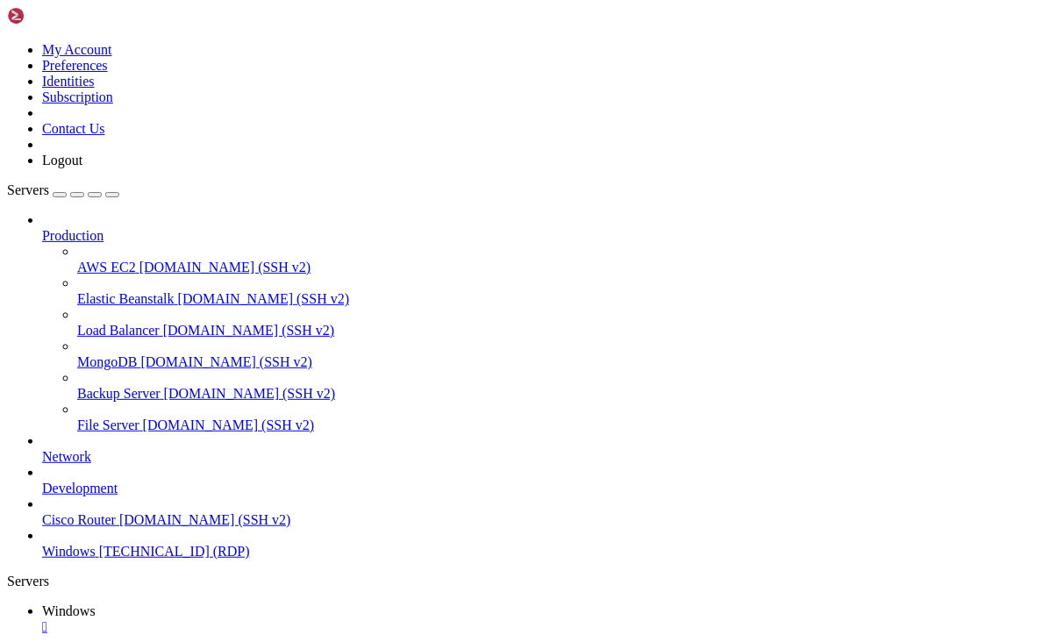
drag, startPoint x: 210, startPoint y: 788, endPoint x: 900, endPoint y: 841, distance: 691.3
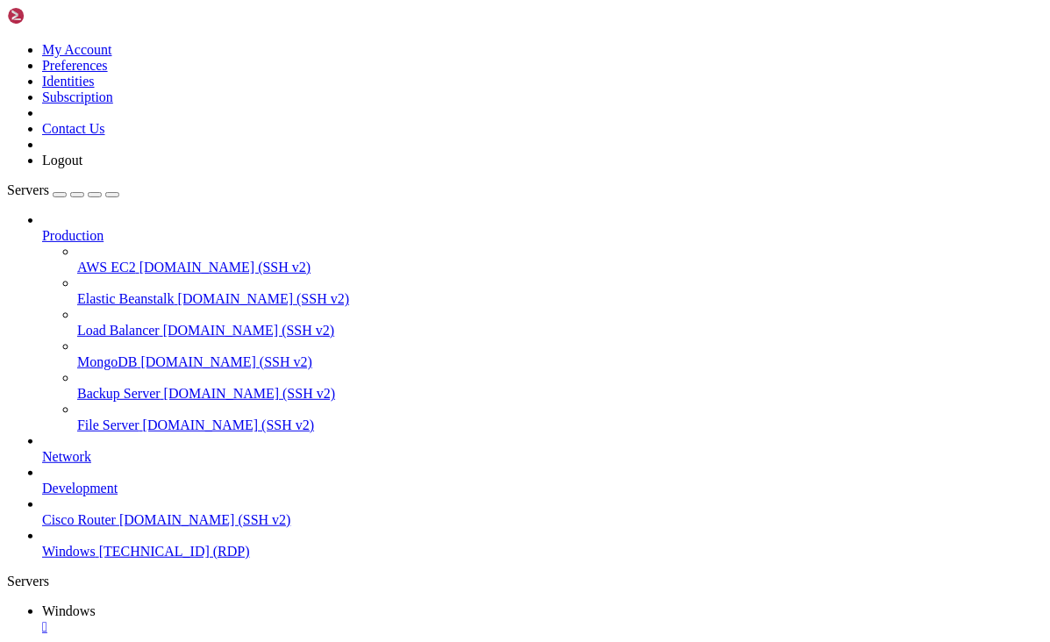
drag, startPoint x: 203, startPoint y: 1315, endPoint x: 328, endPoint y: 1073, distance: 272.2
drag, startPoint x: 225, startPoint y: 787, endPoint x: 901, endPoint y: 803, distance: 675.4
